Goal: Check status: Check status

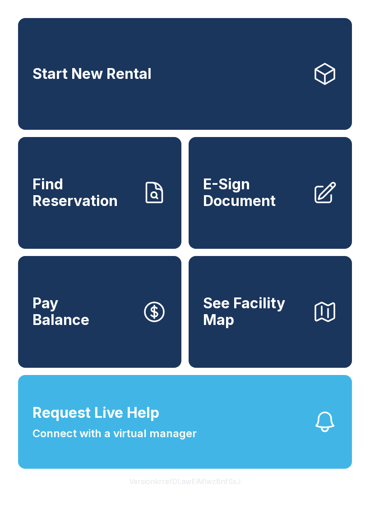
click at [93, 209] on span "Find Reservation" at bounding box center [83, 192] width 102 height 33
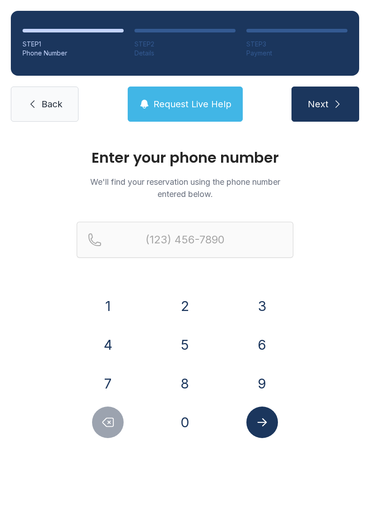
click at [189, 346] on button "5" at bounding box center [185, 345] width 32 height 32
click at [179, 387] on button "8" at bounding box center [185, 384] width 32 height 32
click at [184, 346] on button "5" at bounding box center [185, 345] width 32 height 32
click at [108, 378] on button "7" at bounding box center [108, 384] width 32 height 32
click at [100, 346] on button "4" at bounding box center [108, 345] width 32 height 32
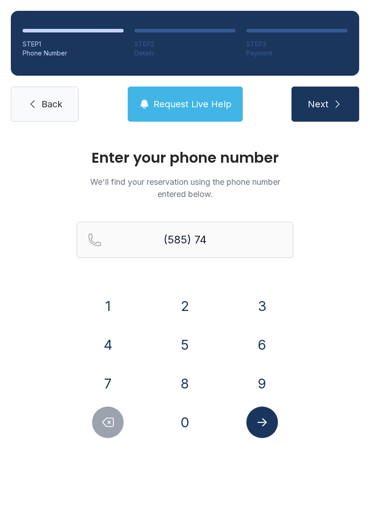
click at [264, 392] on button "9" at bounding box center [262, 384] width 32 height 32
click at [175, 344] on button "5" at bounding box center [185, 345] width 32 height 32
click at [180, 307] on button "2" at bounding box center [185, 306] width 32 height 32
click at [264, 312] on button "3" at bounding box center [262, 306] width 32 height 32
click at [182, 382] on button "8" at bounding box center [185, 384] width 32 height 32
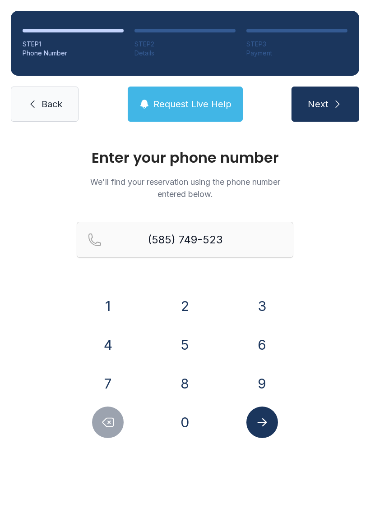
type input "[PHONE_NUMBER]"
click at [263, 426] on icon "Submit lookup form" at bounding box center [262, 422] width 14 height 14
